Goal: Book appointment/travel/reservation

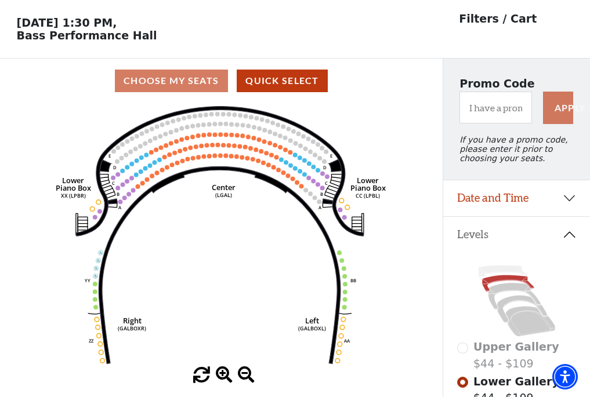
scroll to position [54, 0]
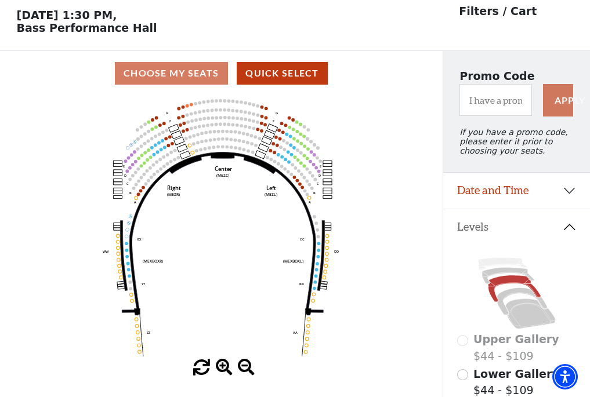
scroll to position [54, 0]
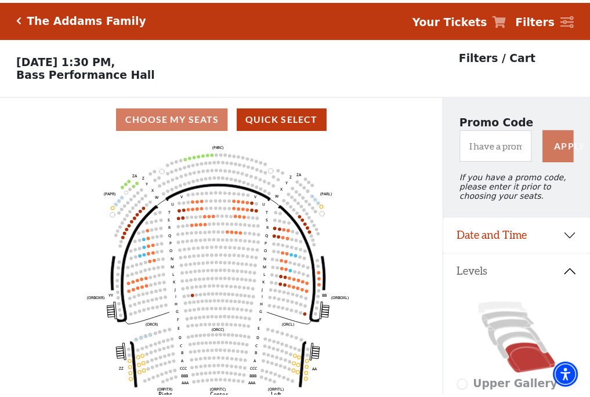
scroll to position [54, 0]
